Goal: Check status

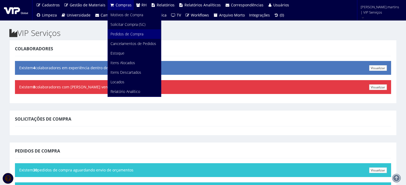
click at [122, 32] on span "Pedidos de Compra" at bounding box center [126, 33] width 33 height 5
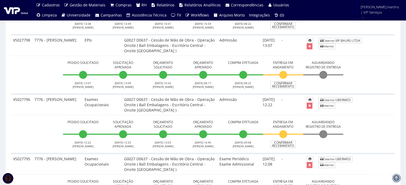
scroll to position [213, 0]
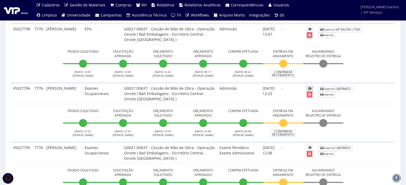
click at [311, 88] on icon at bounding box center [309, 89] width 3 height 4
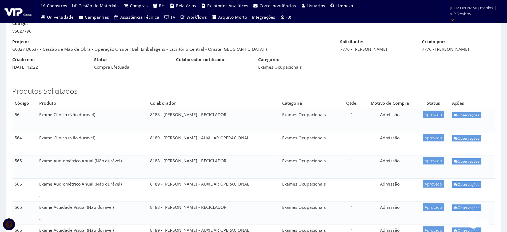
scroll to position [35, 0]
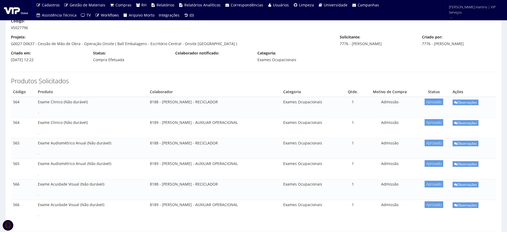
drag, startPoint x: 386, startPoint y: 2, endPoint x: 317, endPoint y: 213, distance: 222.3
click at [317, 185] on td "Exames Ocupacionais" at bounding box center [312, 210] width 62 height 20
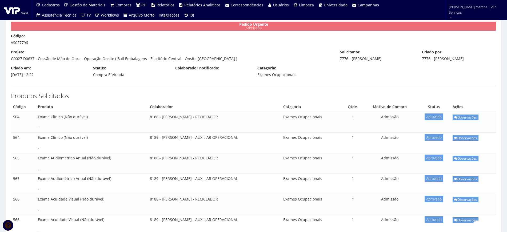
scroll to position [13, 0]
